Goal: Navigation & Orientation: Find specific page/section

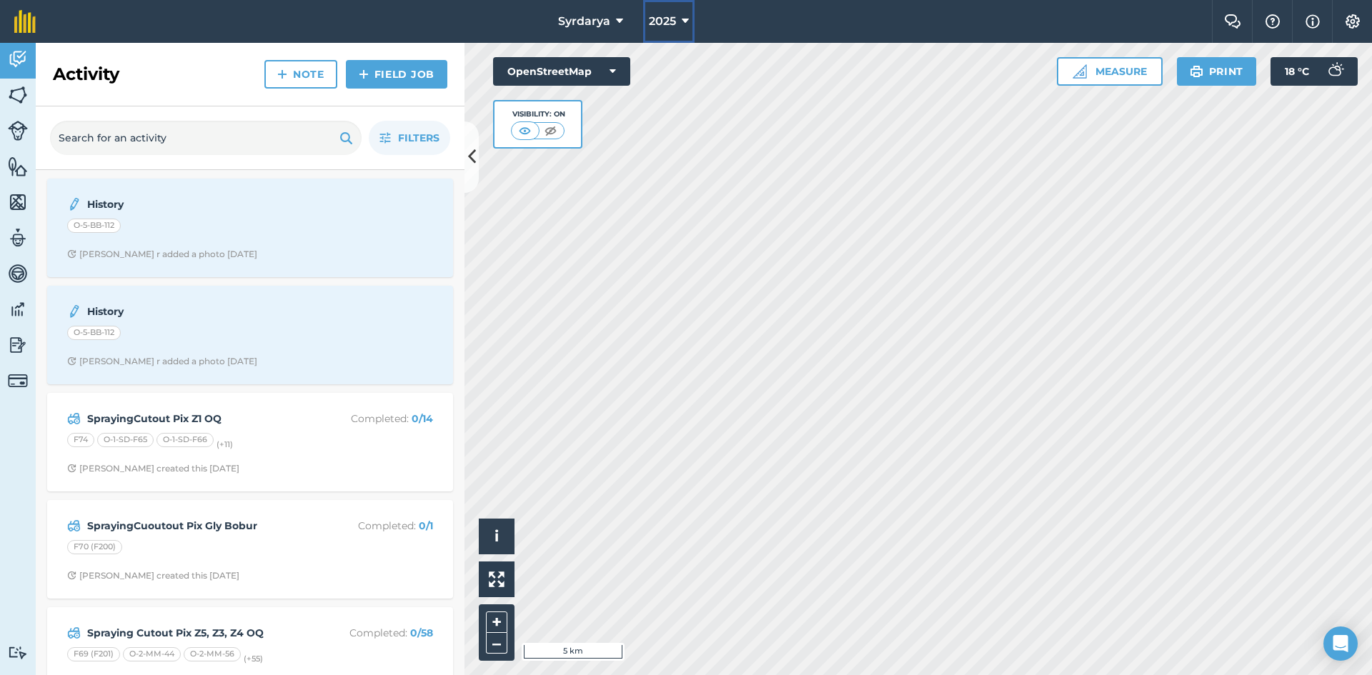
click at [681, 26] on button "2025" at bounding box center [668, 21] width 51 height 43
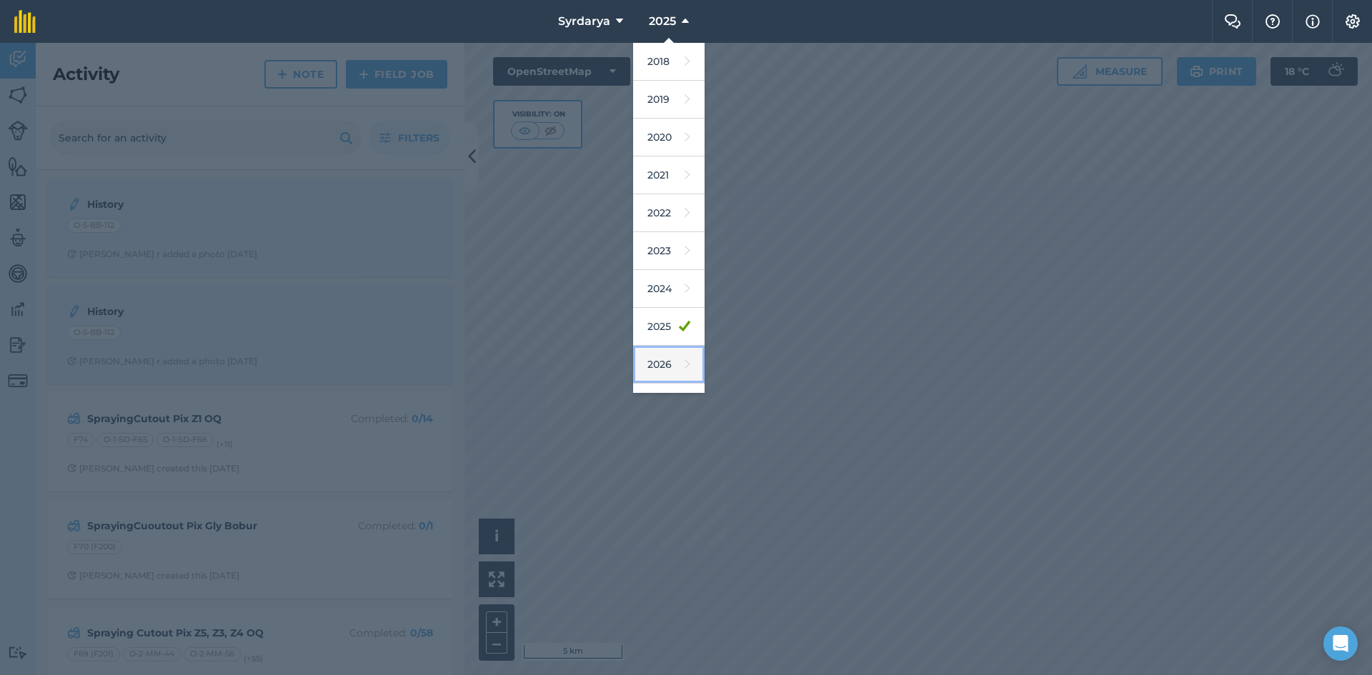
click at [672, 363] on link "2026" at bounding box center [668, 365] width 71 height 38
